Goal: Task Accomplishment & Management: Manage account settings

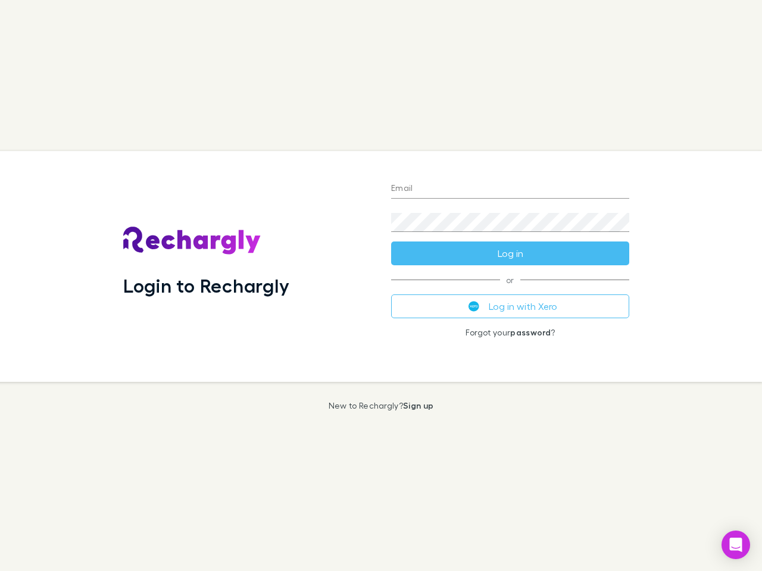
click at [381, 286] on div "Login to Rechargly" at bounding box center [248, 266] width 268 height 231
click at [510, 189] on input "Email" at bounding box center [510, 189] width 238 height 19
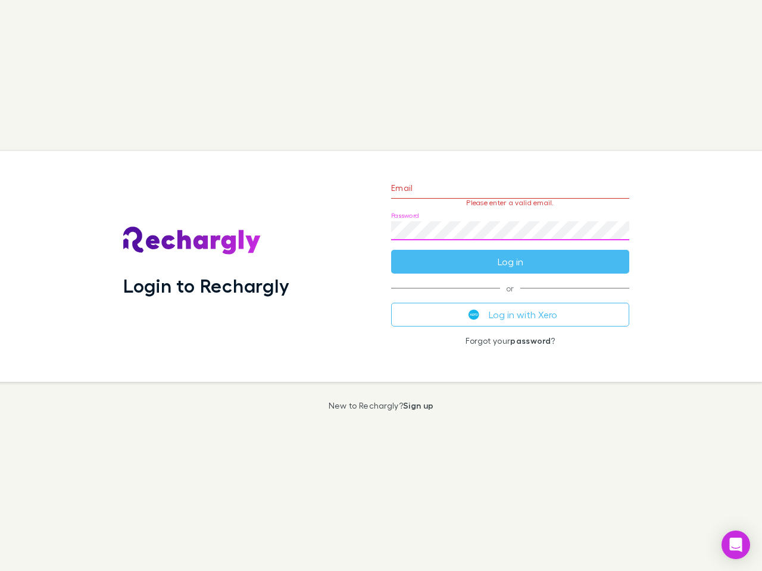
click at [510, 254] on form "Email Please enter a valid email. Password Log in" at bounding box center [510, 222] width 238 height 104
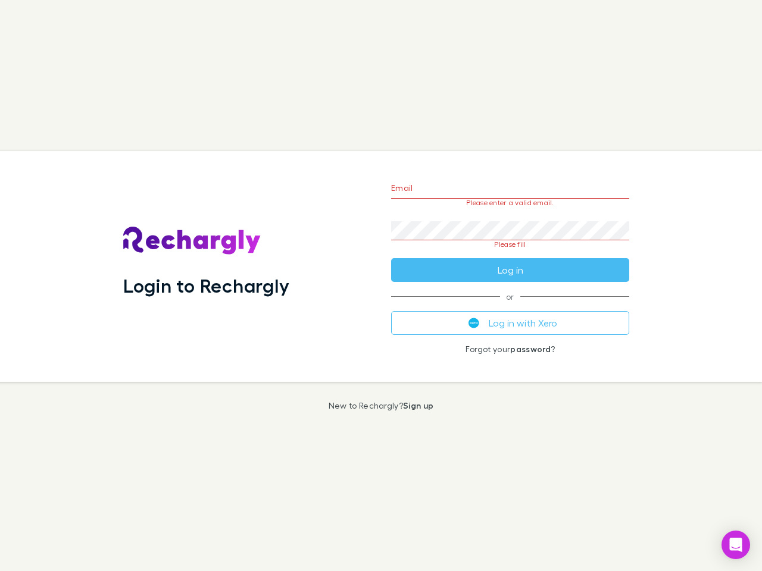
click at [510, 307] on div "Email Please enter a valid email. Password Please fill Log in or Log in with Xe…" at bounding box center [510, 266] width 257 height 231
click at [736, 545] on icon "Open Intercom Messenger" at bounding box center [736, 545] width 13 height 14
